Goal: Information Seeking & Learning: Find specific page/section

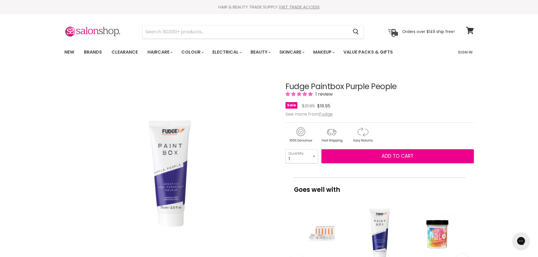
click at [123, 50] on link "Clearance" at bounding box center [124, 52] width 35 height 12
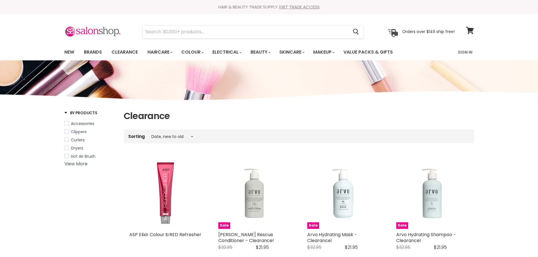
select select "created-descending"
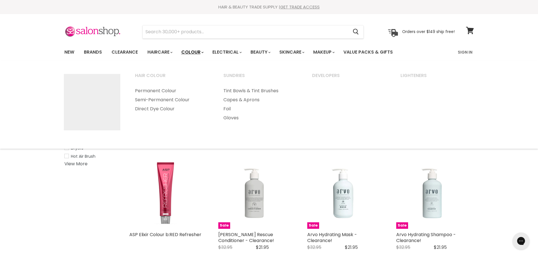
click at [199, 53] on link "Colour" at bounding box center [192, 52] width 30 height 12
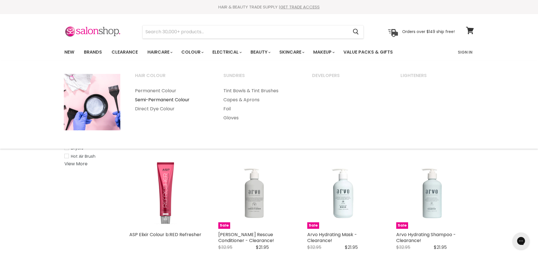
click at [162, 99] on link "Semi-Permanent Colour" at bounding box center [172, 99] width 88 height 9
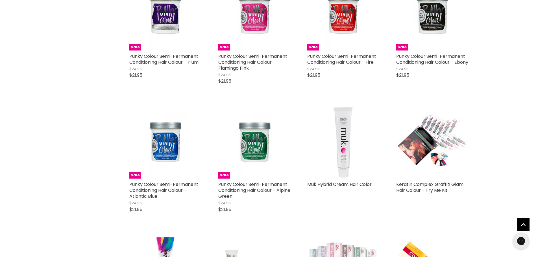
scroll to position [1384, 0]
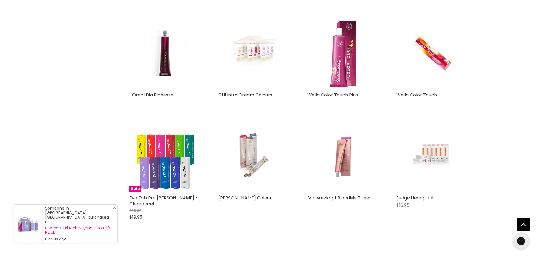
scroll to position [2599, 0]
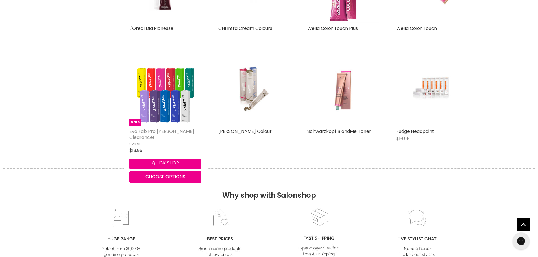
click at [159, 128] on link "Evo Fab Pro [PERSON_NAME] - Clearance!" at bounding box center [163, 134] width 69 height 12
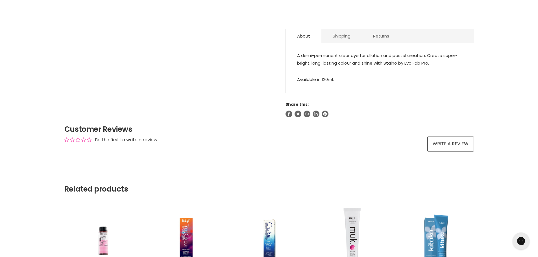
scroll to position [314, 0]
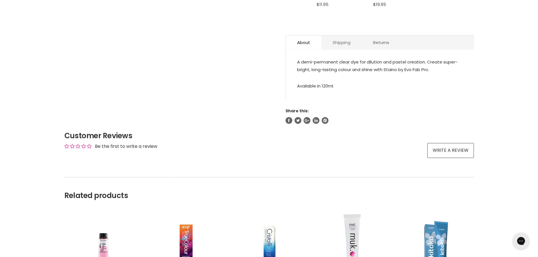
click at [344, 40] on link "Shipping" at bounding box center [341, 43] width 40 height 14
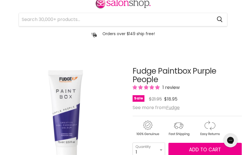
click at [179, 73] on h1 "Fudge Paintbox Purple People" at bounding box center [187, 76] width 109 height 18
copy h1 "Paintbox"
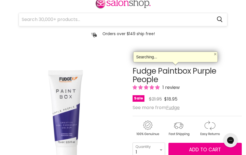
click at [107, 18] on input "Search" at bounding box center [115, 19] width 193 height 13
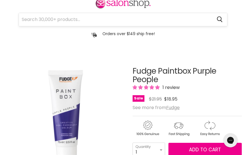
paste input "Paintbox"
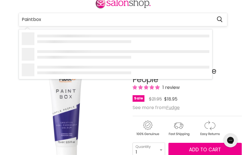
type input "Paintbox"
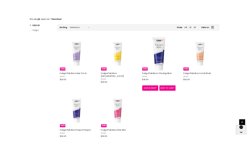
scroll to position [113, 0]
